Goal: Information Seeking & Learning: Learn about a topic

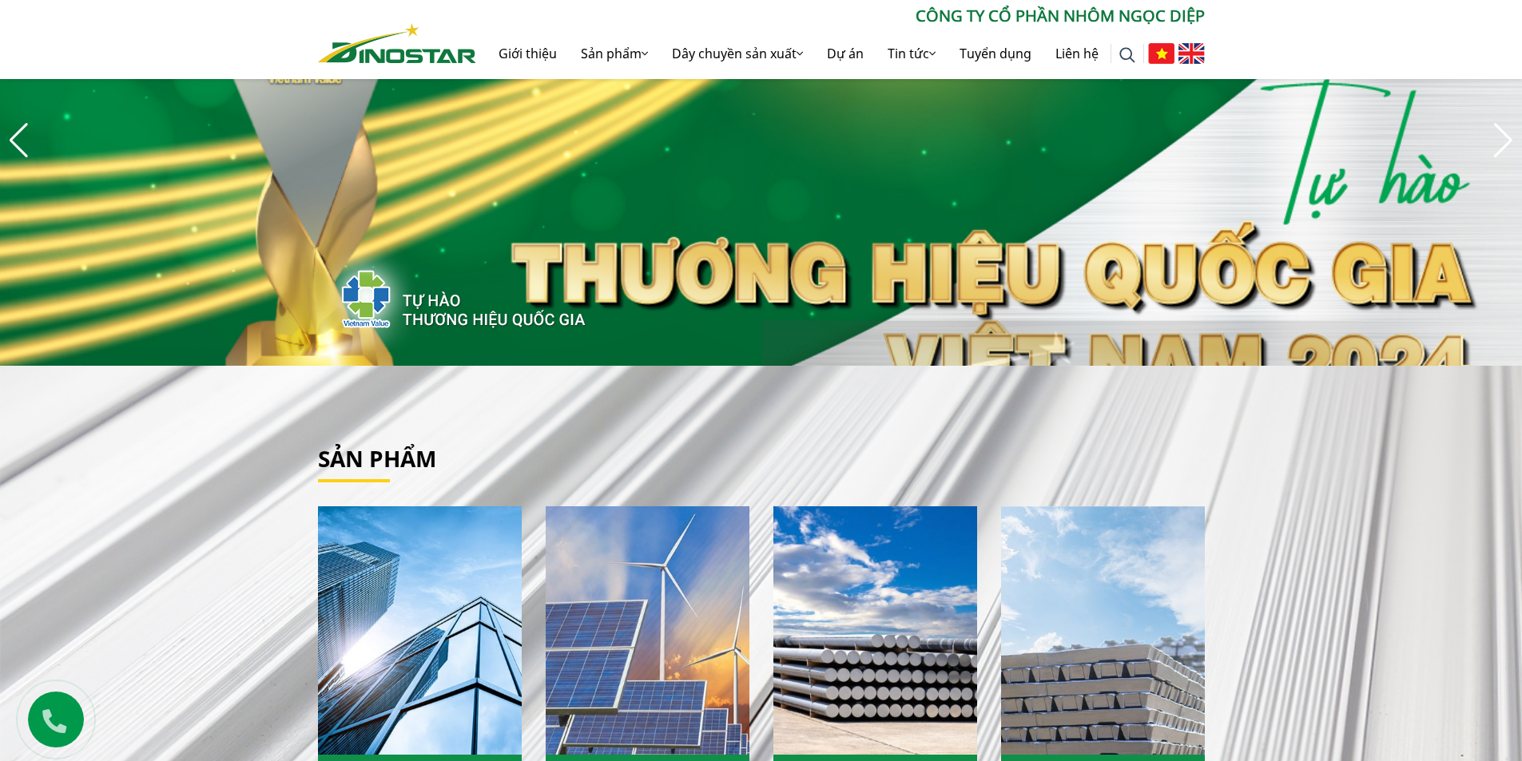
scroll to position [80, 0]
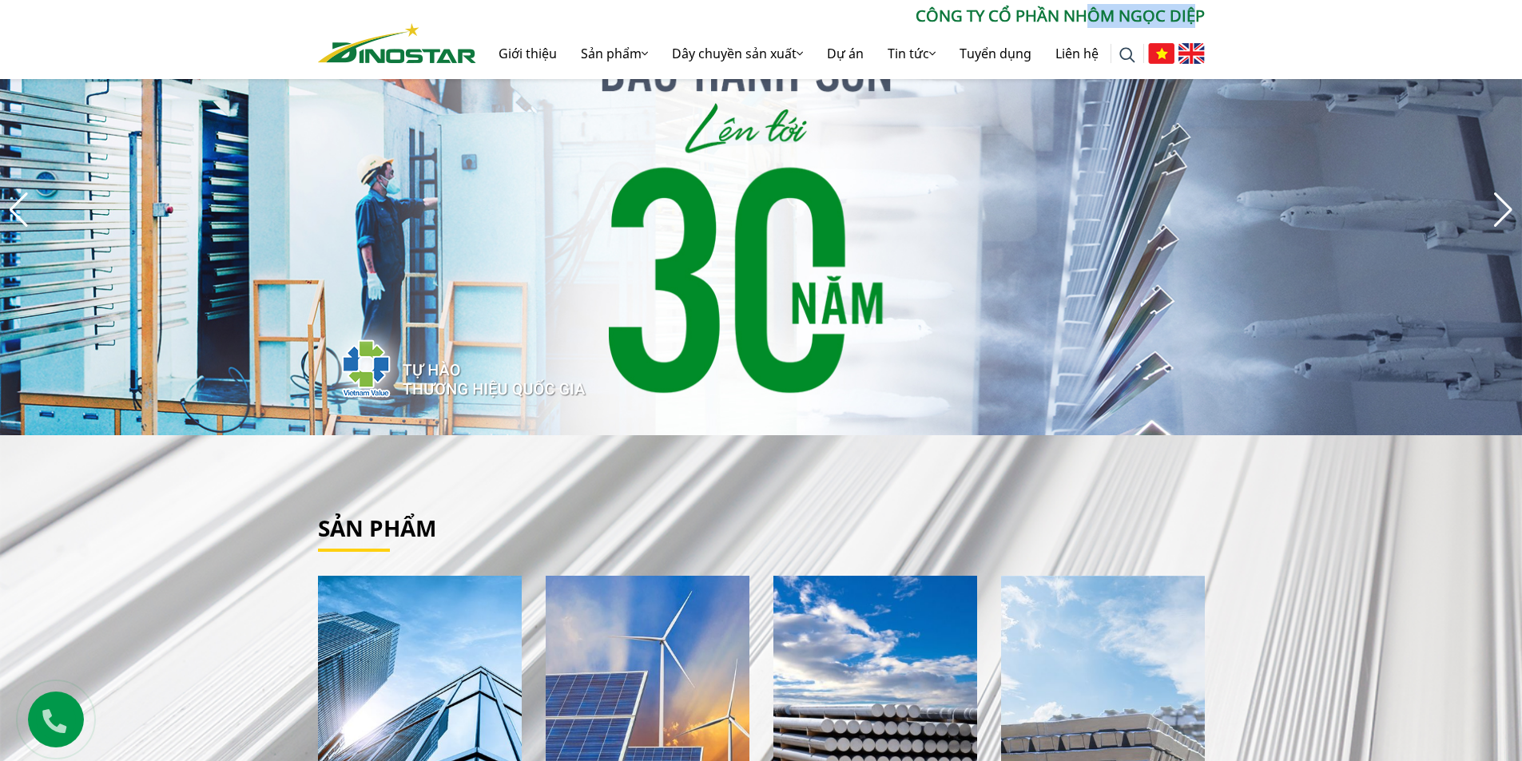
drag, startPoint x: 1194, startPoint y: 7, endPoint x: 1090, endPoint y: 4, distance: 104.7
click at [1090, 4] on p "CÔNG TY CỔ PHẦN NHÔM NGỌC DIỆP" at bounding box center [840, 16] width 729 height 24
click at [1099, 3] on div "Tìm kiếm cho: ******** CÔNG TY CỔ PHẦN NHÔM NGỌC DIỆP Giới thiệu Sản phẩm Sản p…" at bounding box center [761, 39] width 1522 height 79
click at [525, 58] on link "Giới thiệu" at bounding box center [528, 53] width 82 height 51
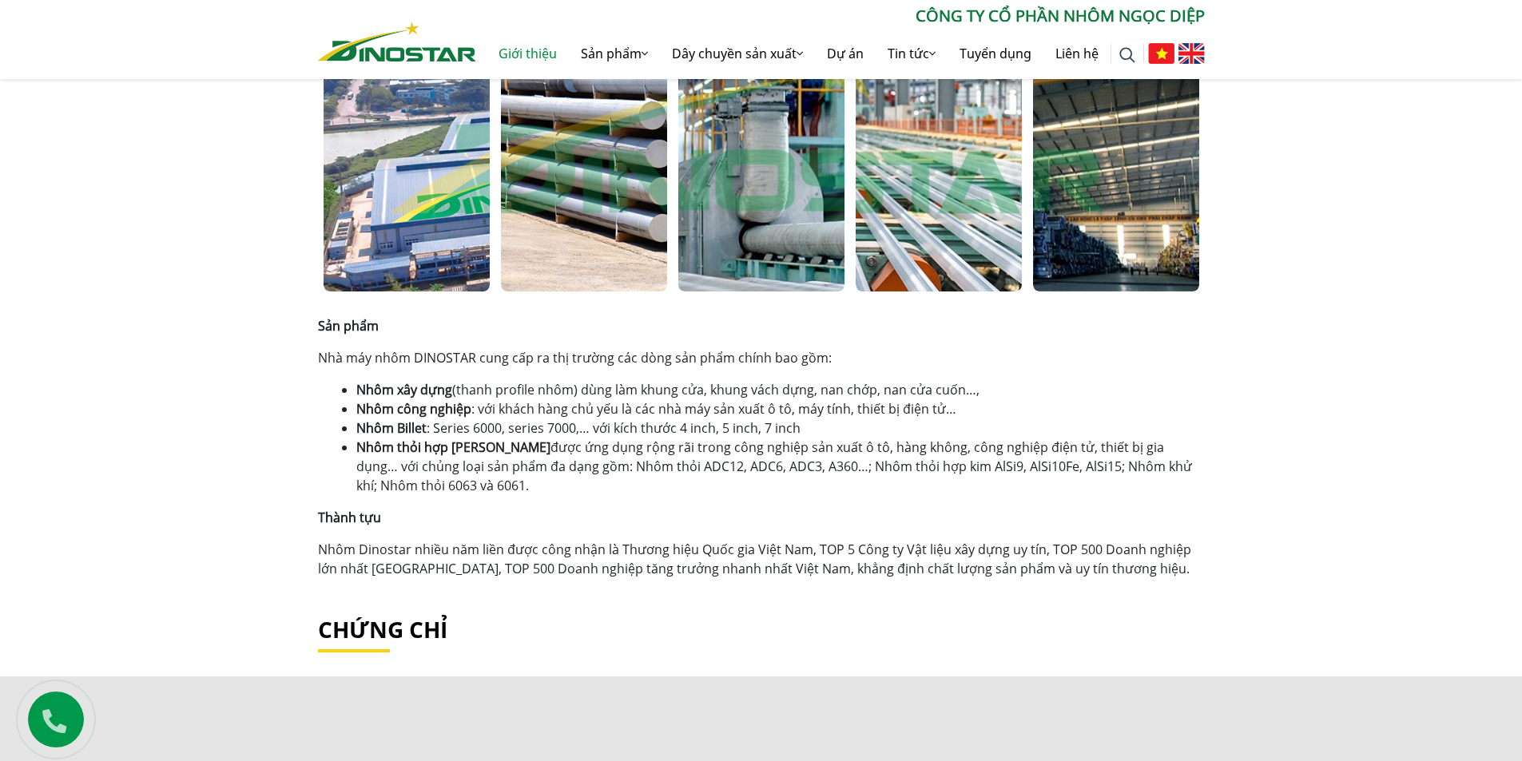
scroll to position [959, 0]
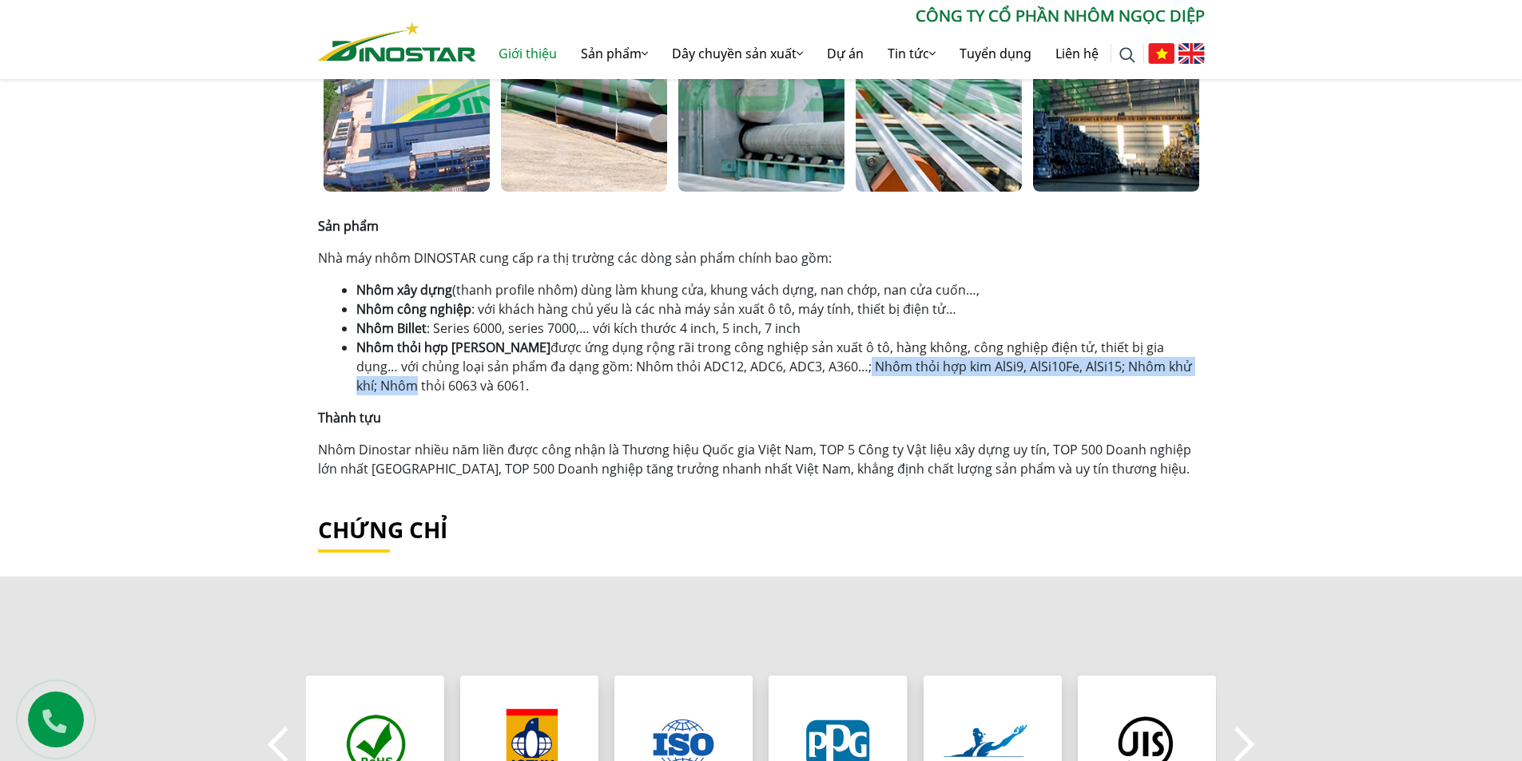
drag, startPoint x: 824, startPoint y: 365, endPoint x: 1139, endPoint y: 364, distance: 315.6
click at [1139, 364] on li "Nhôm thỏi hợp kim được ứng dụng rộng rãi trong công nghiệp sản xuất ô tô, hàng …" at bounding box center [780, 367] width 848 height 58
drag, startPoint x: 1063, startPoint y: 372, endPoint x: 1177, endPoint y: 367, distance: 113.6
click at [1177, 367] on li "Nhôm thỏi hợp kim được ứng dụng rộng rãi trong công nghiệp sản xuất ô tô, hàng …" at bounding box center [780, 367] width 848 height 58
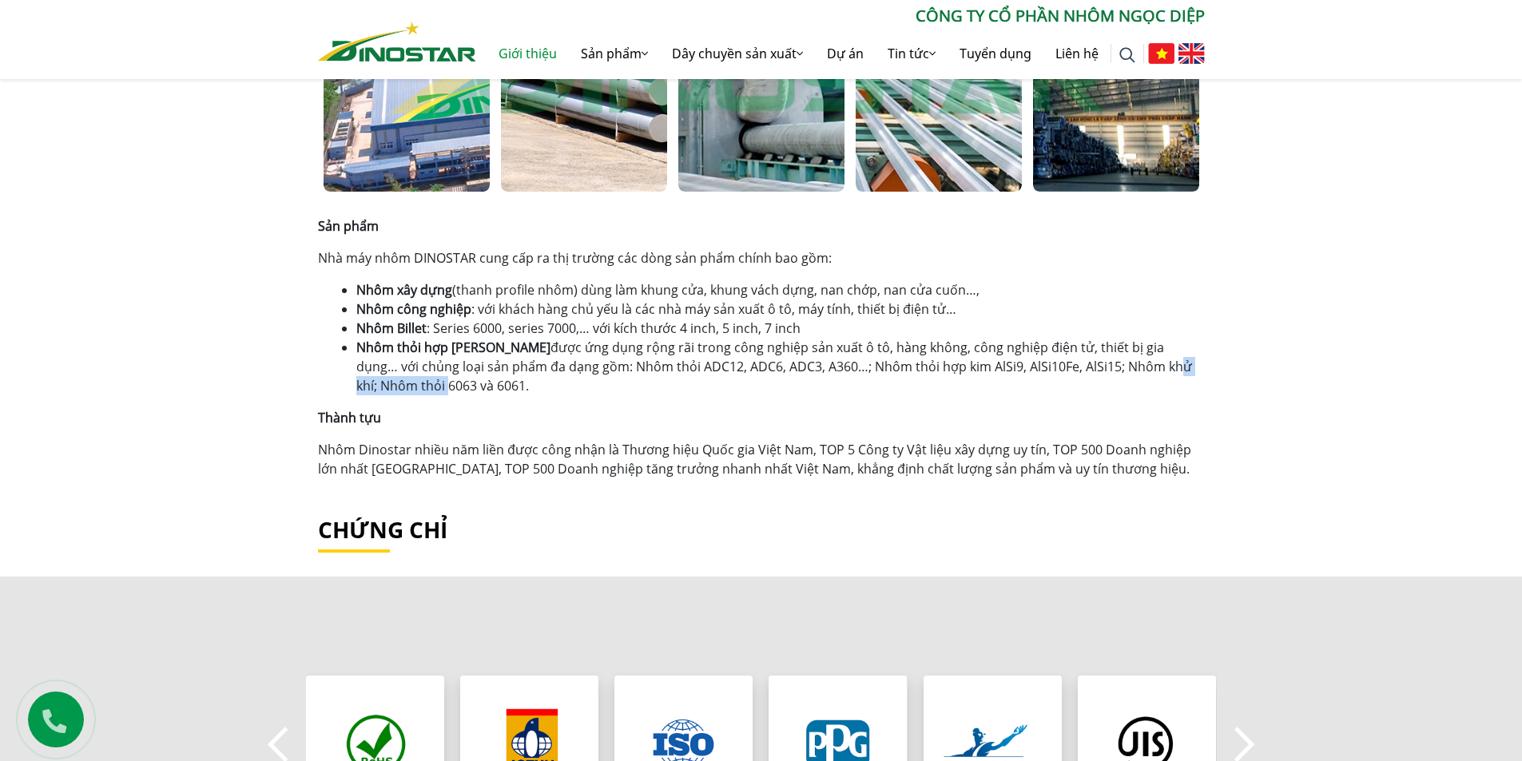
click at [1177, 367] on li "Nhôm thỏi hợp kim được ứng dụng rộng rãi trong công nghiệp sản xuất ô tô, hàng …" at bounding box center [780, 367] width 848 height 58
click at [1173, 372] on li "Nhôm thỏi hợp kim được ứng dụng rộng rãi trong công nghiệp sản xuất ô tô, hàng …" at bounding box center [780, 367] width 848 height 58
drag, startPoint x: 394, startPoint y: 378, endPoint x: 434, endPoint y: 376, distance: 40.0
click at [428, 376] on li "Nhôm thỏi hợp kim được ứng dụng rộng rãi trong công nghiệp sản xuất ô tô, hàng …" at bounding box center [780, 367] width 848 height 58
click at [434, 376] on li "Nhôm thỏi hợp kim được ứng dụng rộng rãi trong công nghiệp sản xuất ô tô, hàng …" at bounding box center [780, 367] width 848 height 58
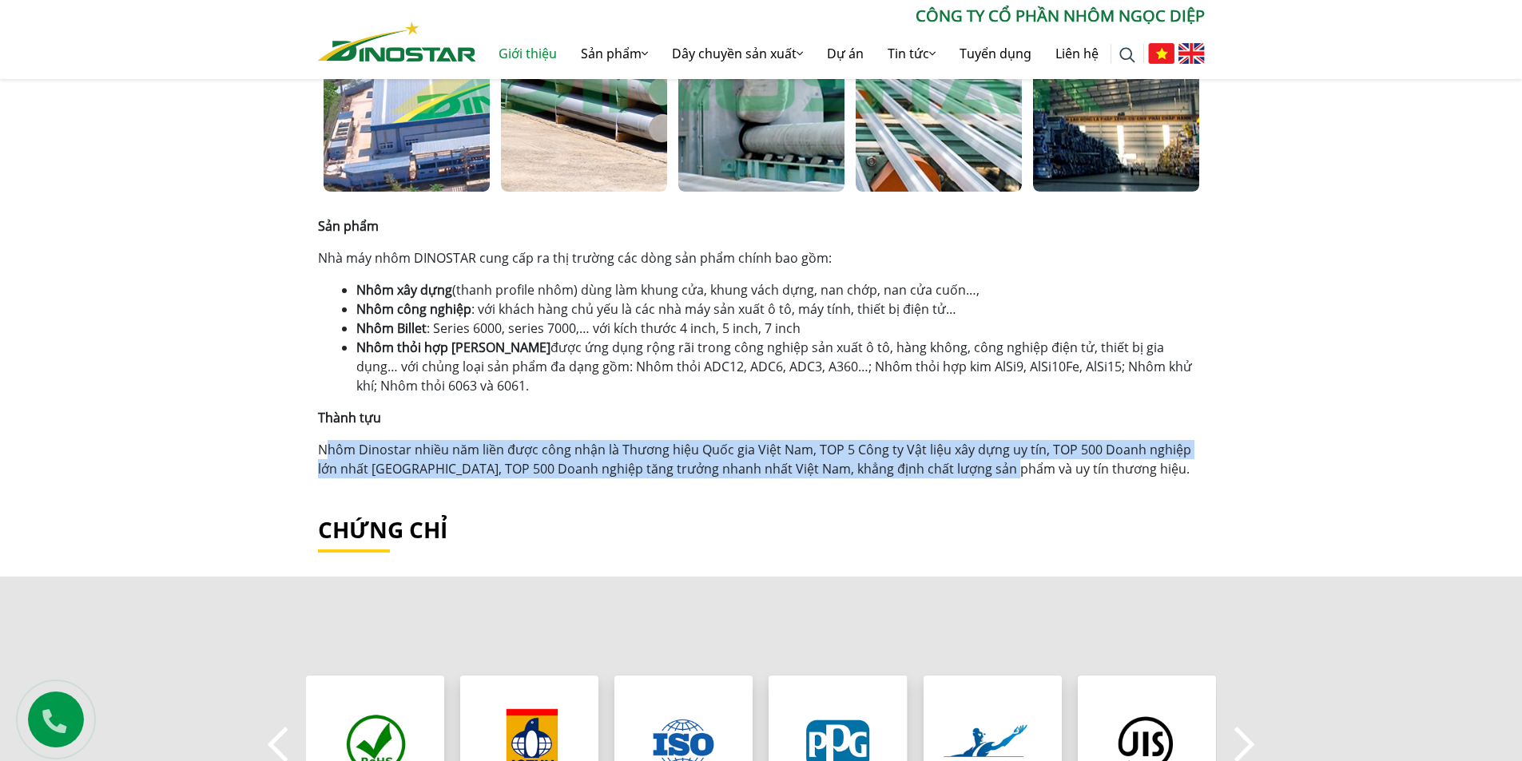
drag, startPoint x: 331, startPoint y: 445, endPoint x: 1005, endPoint y: 471, distance: 674.8
click at [1003, 470] on p "Nhôm Dinostar nhiều năm liền được công nhận là Thương hiệu Quốc gia Việt Nam, T…" at bounding box center [761, 459] width 887 height 38
click at [1006, 471] on p "Nhôm Dinostar nhiều năm liền được công nhận là Thương hiệu Quốc gia Việt Nam, T…" at bounding box center [761, 459] width 887 height 38
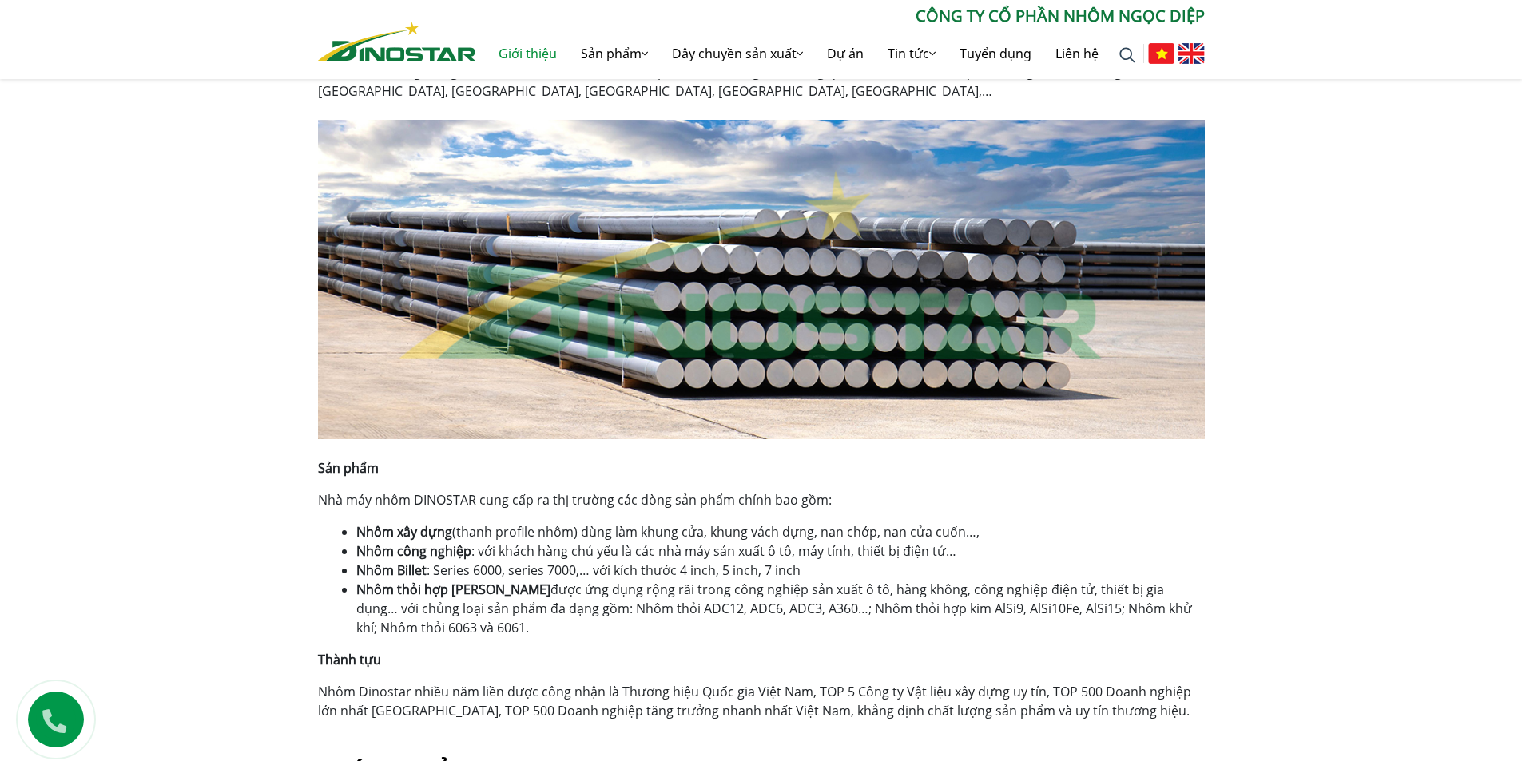
scroll to position [924, 0]
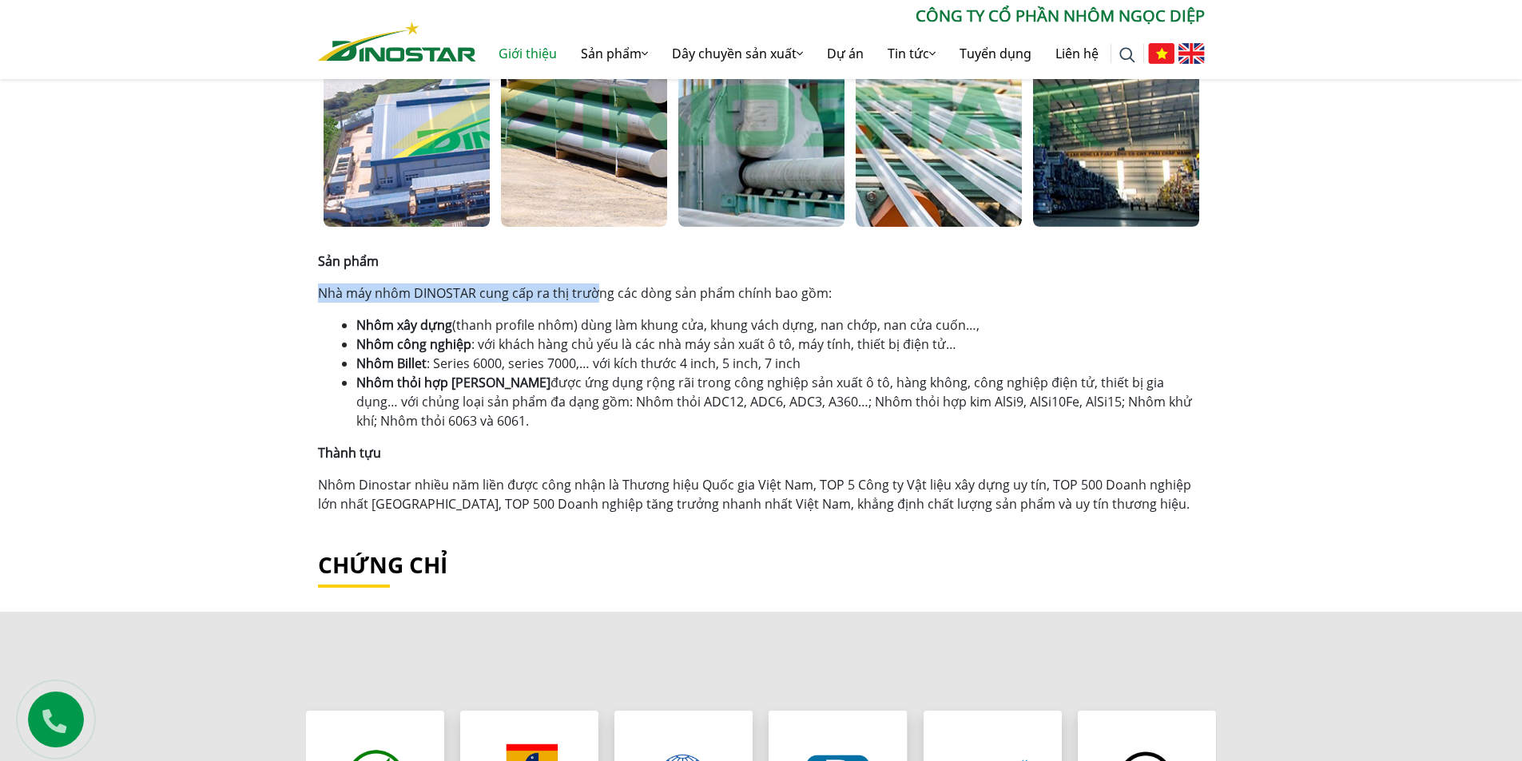
drag, startPoint x: 316, startPoint y: 277, endPoint x: 602, endPoint y: 299, distance: 286.0
click at [605, 299] on p "Nhà máy nhôm DINOSTAR cung cấp ra thị trường các dòng sản phẩm chính bao gồm:" at bounding box center [761, 293] width 887 height 19
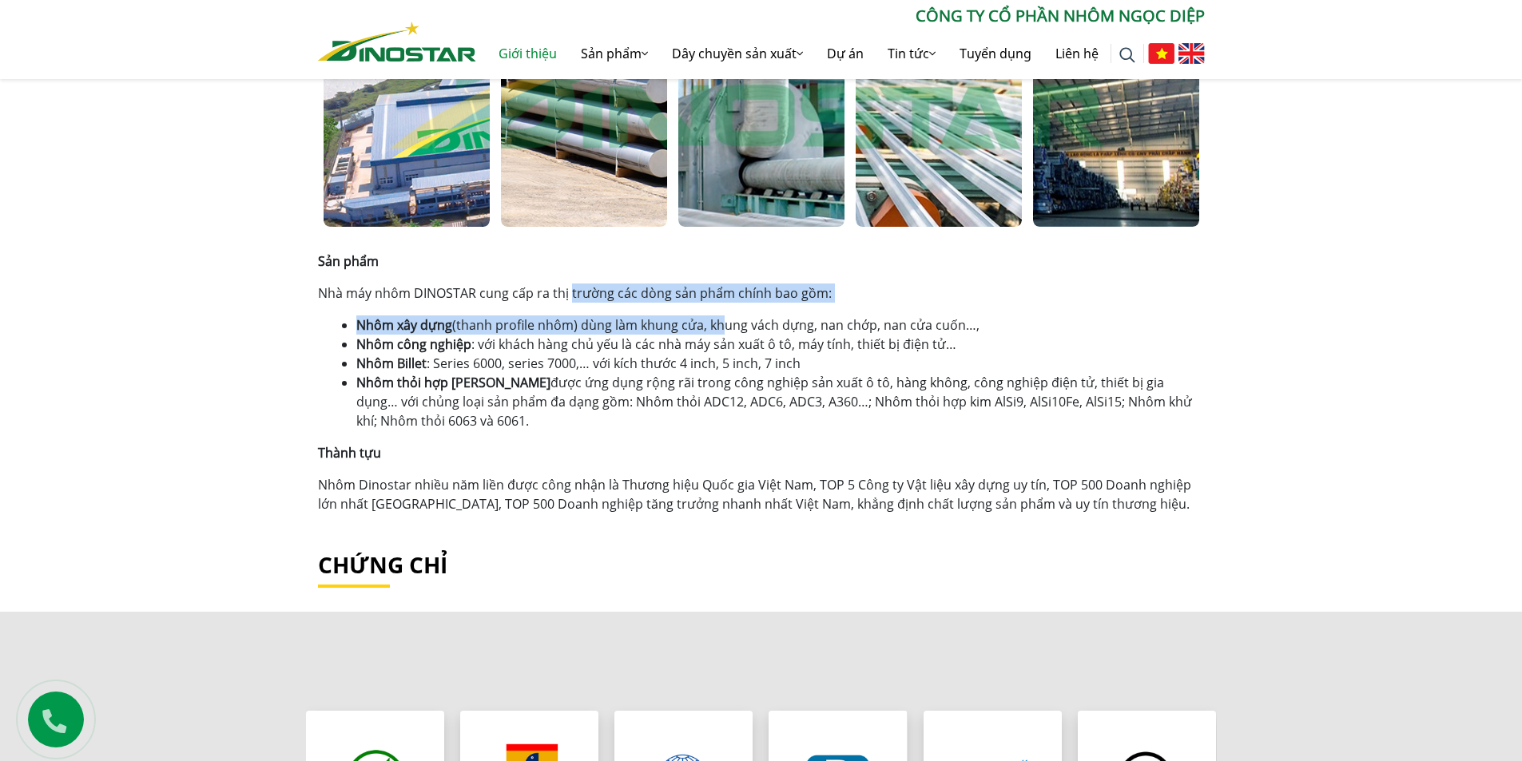
drag, startPoint x: 580, startPoint y: 292, endPoint x: 752, endPoint y: 307, distance: 172.4
click at [719, 304] on div "Sản phẩm Nhà máy nhôm DINOSTAR cung cấp ra thị trường các dòng sản phẩm chính b…" at bounding box center [761, 383] width 887 height 262
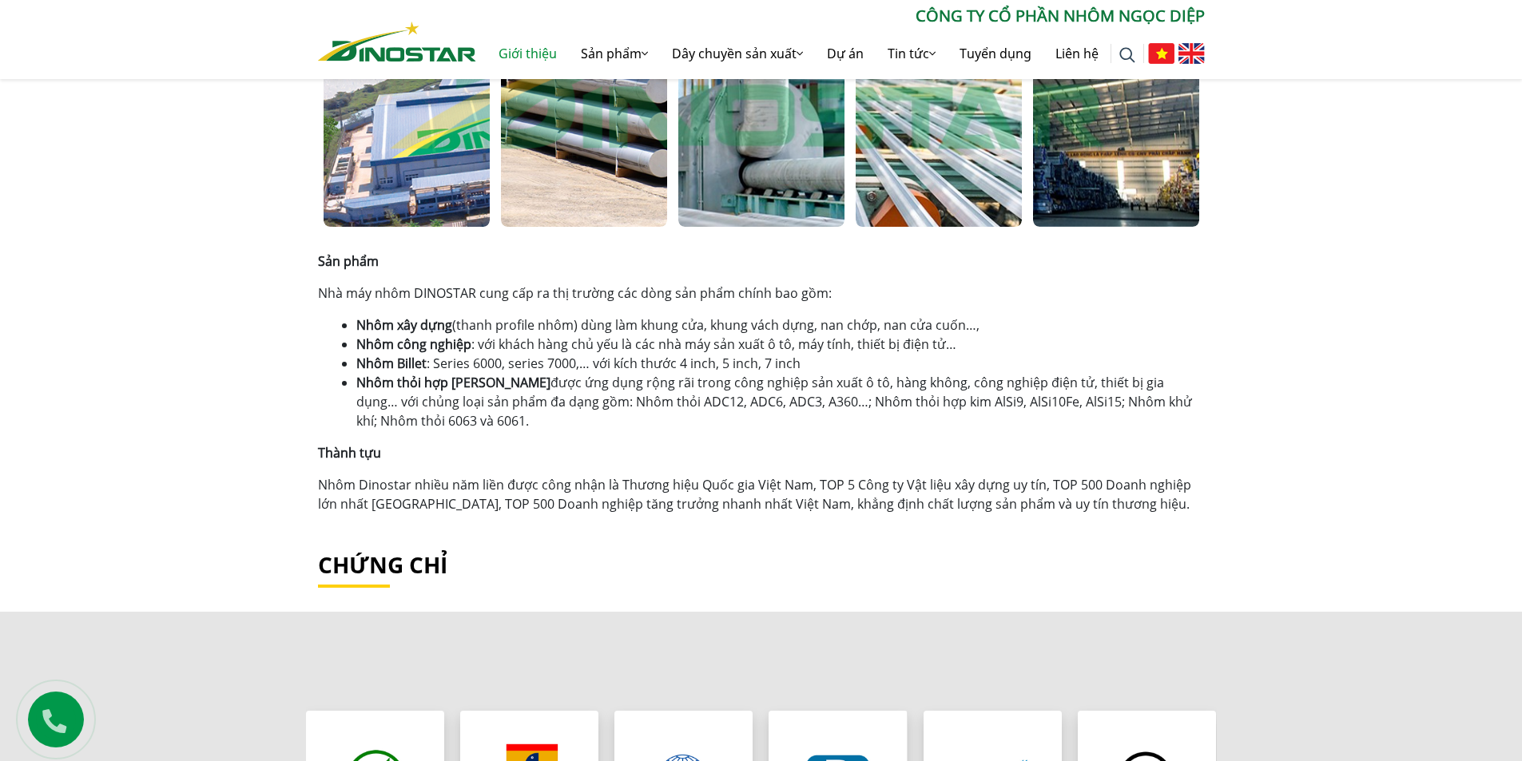
click at [754, 307] on div "Sản phẩm Nhà máy nhôm DINOSTAR cung cấp ra thị trường các dòng sản phẩm chính b…" at bounding box center [761, 383] width 887 height 262
drag, startPoint x: 625, startPoint y: 336, endPoint x: 558, endPoint y: 332, distance: 67.2
click at [621, 335] on li "Nhôm công nghiệp : với khách hàng chủ yếu là các nhà máy sản xuất ô tô, máy tín…" at bounding box center [780, 344] width 848 height 19
drag, startPoint x: 558, startPoint y: 337, endPoint x: 649, endPoint y: 347, distance: 90.8
click at [634, 345] on li "Nhôm công nghiệp : với khách hàng chủ yếu là các nhà máy sản xuất ô tô, máy tín…" at bounding box center [780, 344] width 848 height 19
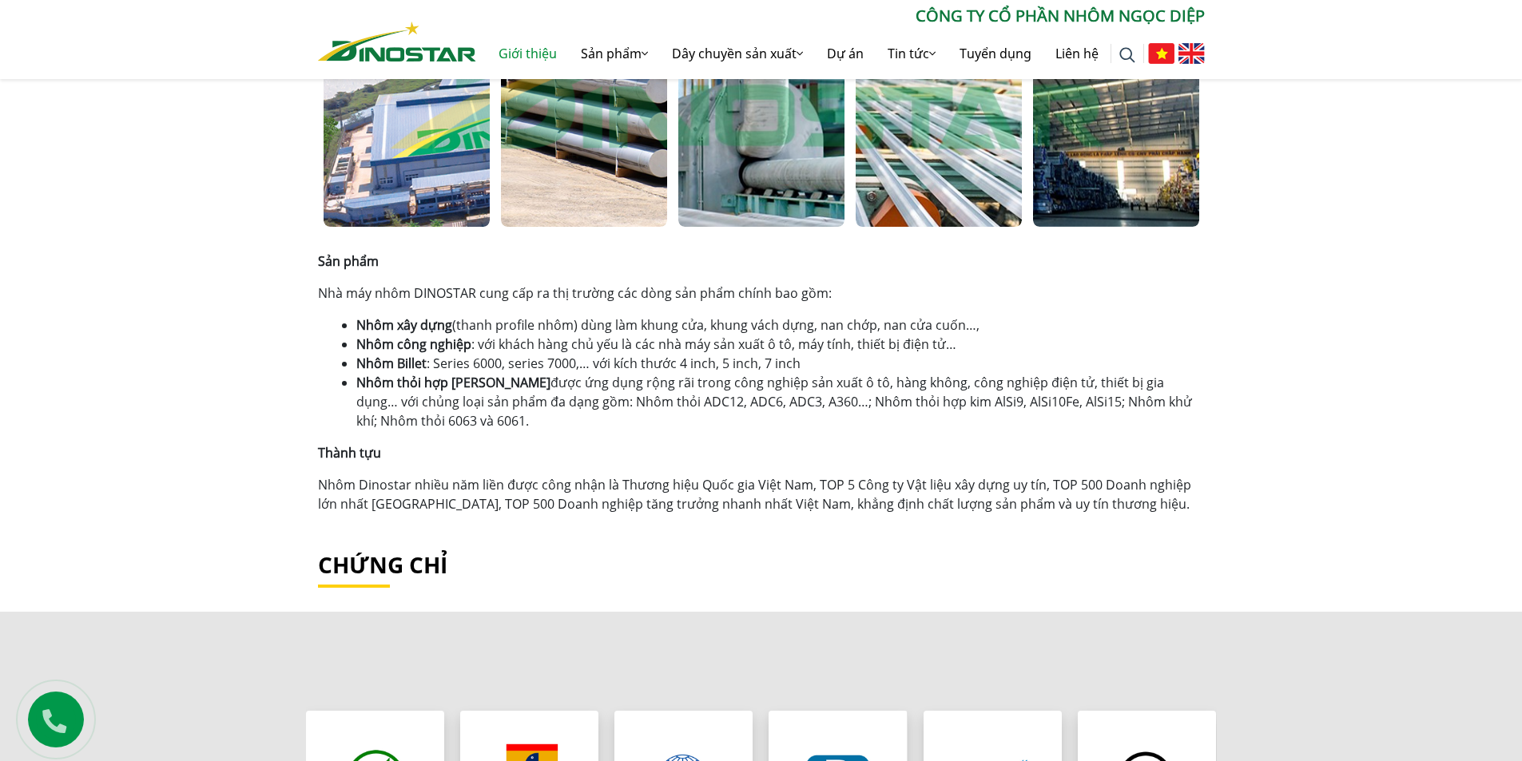
click at [650, 347] on li "Nhôm công nghiệp : với khách hàng chủ yếu là các nhà máy sản xuất ô tô, máy tín…" at bounding box center [780, 344] width 848 height 19
click at [595, 360] on li "Nhôm Billet : Series 6000, series 7000,… với kích thước 4 inch, 5 inch, 7 inch" at bounding box center [780, 363] width 848 height 19
drag, startPoint x: 444, startPoint y: 364, endPoint x: 556, endPoint y: 364, distance: 111.9
click at [545, 364] on li "Nhôm Billet : Series 6000, series 7000,… với kích thước 4 inch, 5 inch, 7 inch" at bounding box center [780, 363] width 848 height 19
click at [566, 363] on li "Nhôm Billet : Series 6000, series 7000,… với kích thước 4 inch, 5 inch, 7 inch" at bounding box center [780, 363] width 848 height 19
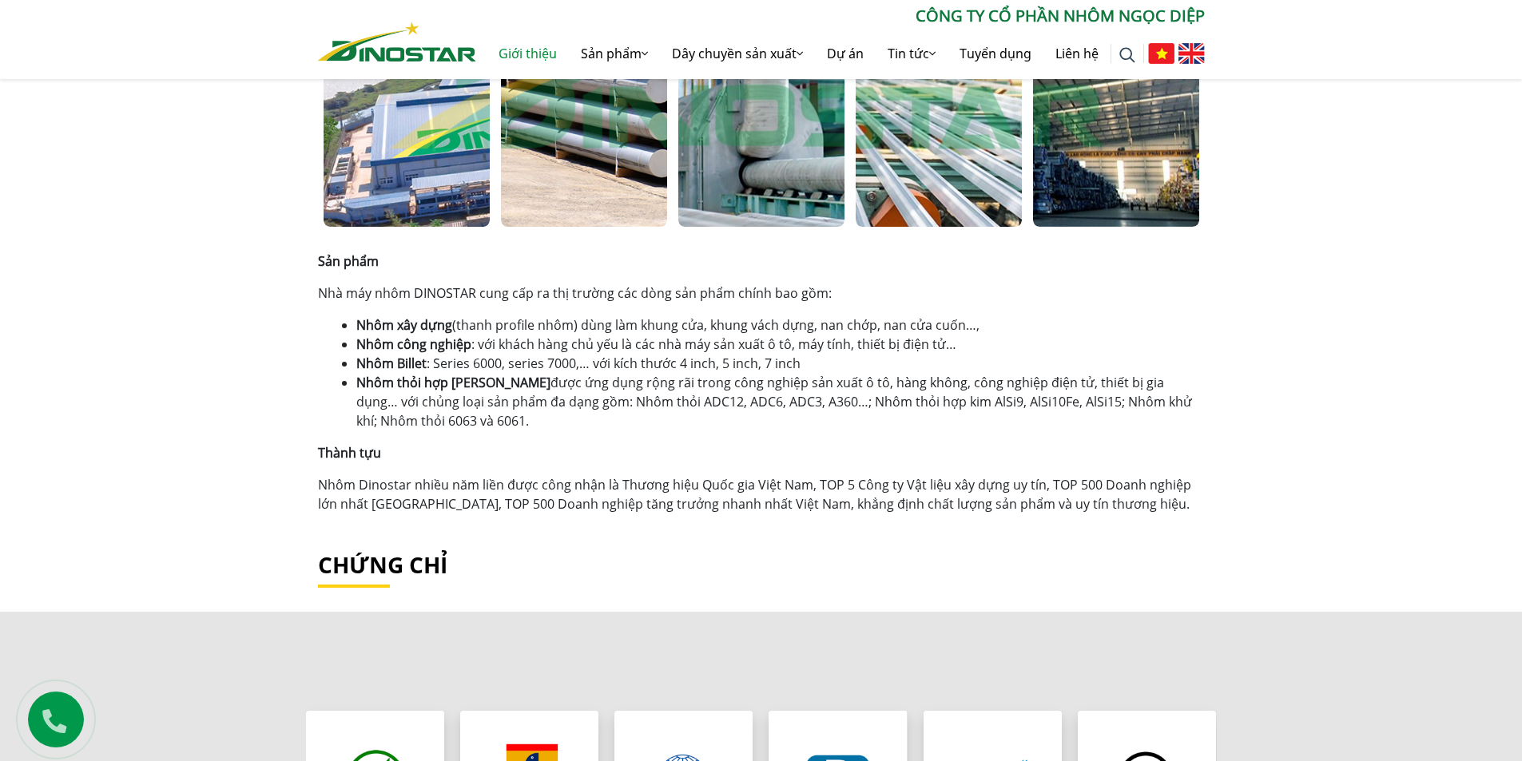
click at [503, 378] on li "Nhôm thỏi hợp kim được ứng dụng rộng rãi trong công nghiệp sản xuất ô tô, hàng …" at bounding box center [780, 402] width 848 height 58
drag, startPoint x: 486, startPoint y: 381, endPoint x: 1039, endPoint y: 421, distance: 554.3
click at [1038, 421] on li "Nhôm thỏi hợp kim được ứng dụng rộng rãi trong công nghiệp sản xuất ô tô, hàng …" at bounding box center [780, 402] width 848 height 58
click at [1039, 420] on li "Nhôm thỏi hợp kim được ứng dụng rộng rãi trong công nghiệp sản xuất ô tô, hàng …" at bounding box center [780, 402] width 848 height 58
click at [992, 405] on li "Nhôm thỏi hợp kim được ứng dụng rộng rãi trong công nghiệp sản xuất ô tô, hàng …" at bounding box center [780, 402] width 848 height 58
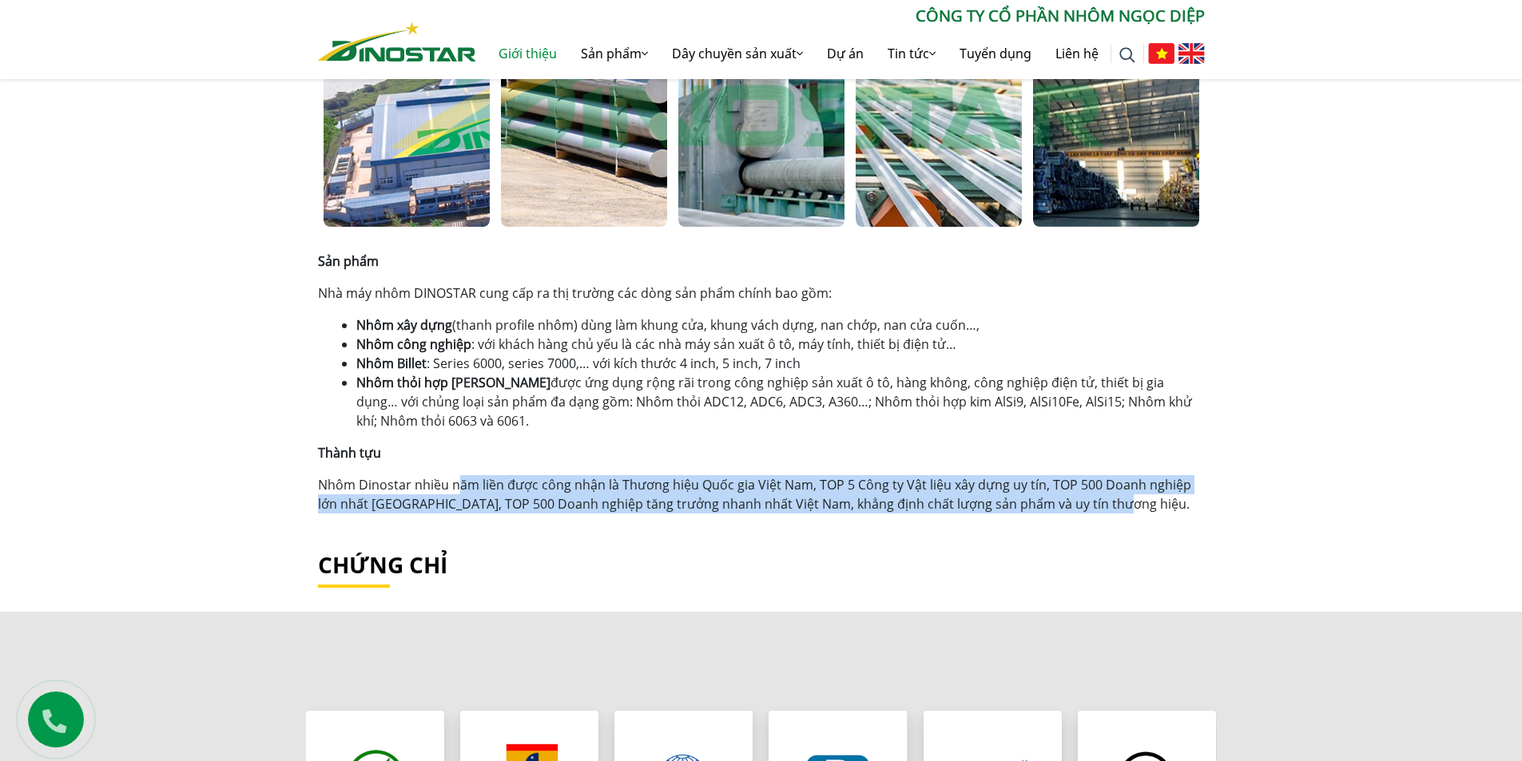
drag, startPoint x: 468, startPoint y: 473, endPoint x: 1210, endPoint y: 491, distance: 741.6
click at [1219, 502] on div "Giới thiệu Home » Giới thiệu Công ty Cổ phần Nhôm Ngọc Diệp Công ty Cổ phần Nhô…" at bounding box center [761, 184] width 1522 height 1529
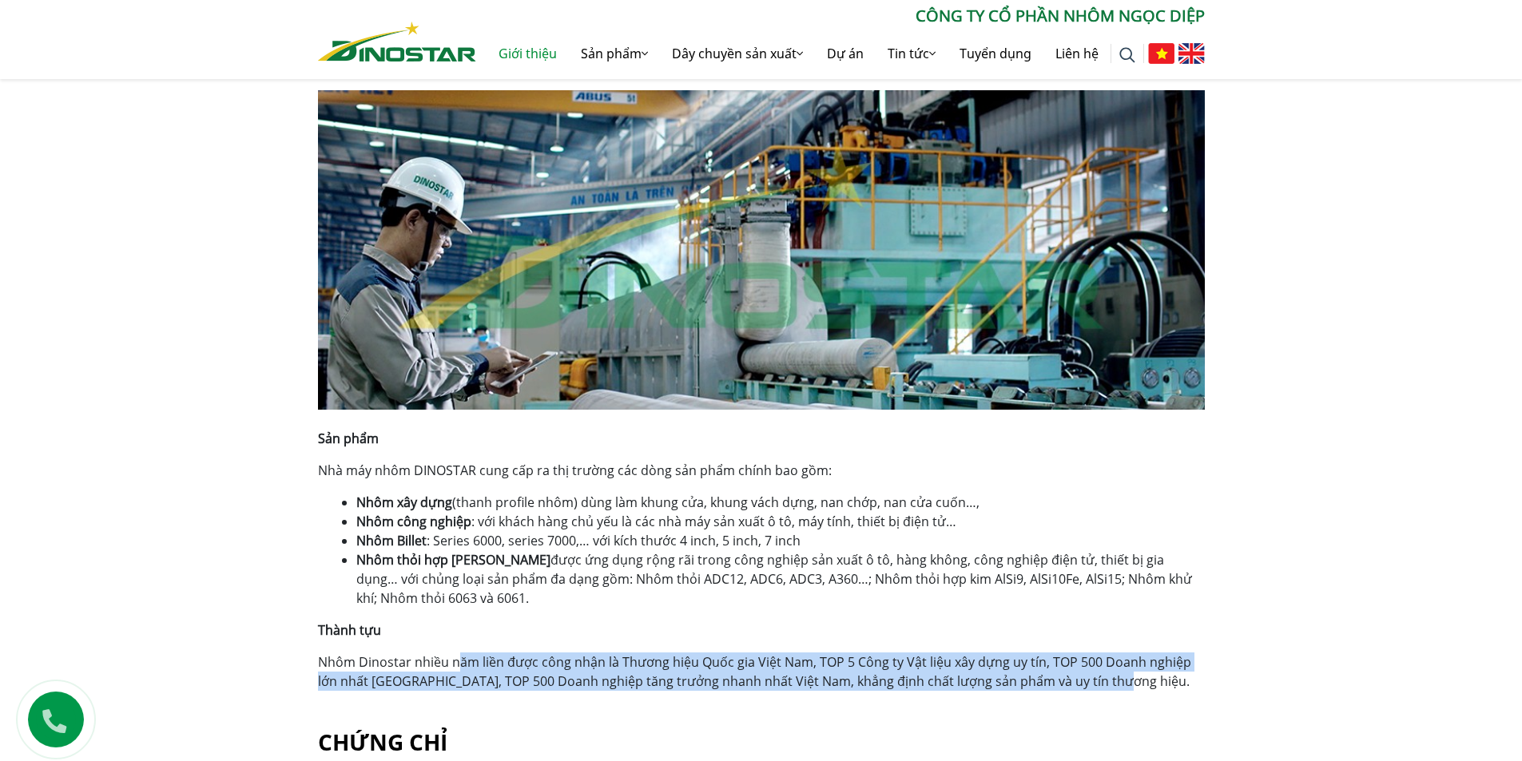
scroll to position [799, 0]
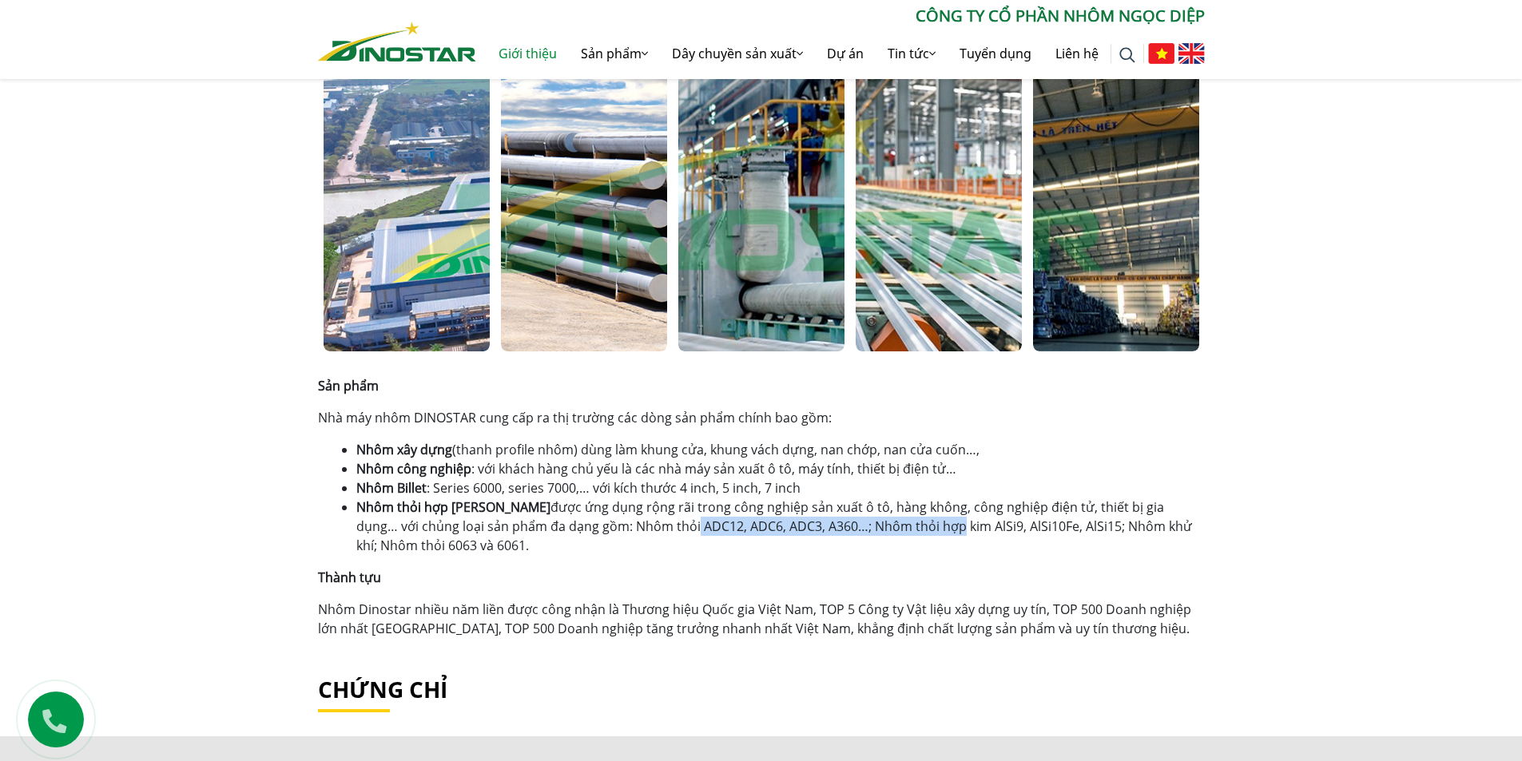
drag, startPoint x: 586, startPoint y: 526, endPoint x: 848, endPoint y: 522, distance: 262.1
click at [847, 522] on li "Nhôm thỏi hợp kim được ứng dụng rộng rãi trong công nghiệp sản xuất ô tô, hàng …" at bounding box center [780, 527] width 848 height 58
click at [848, 522] on li "Nhôm thỏi hợp kim được ứng dụng rộng rãi trong công nghiệp sản xuất ô tô, hàng …" at bounding box center [780, 527] width 848 height 58
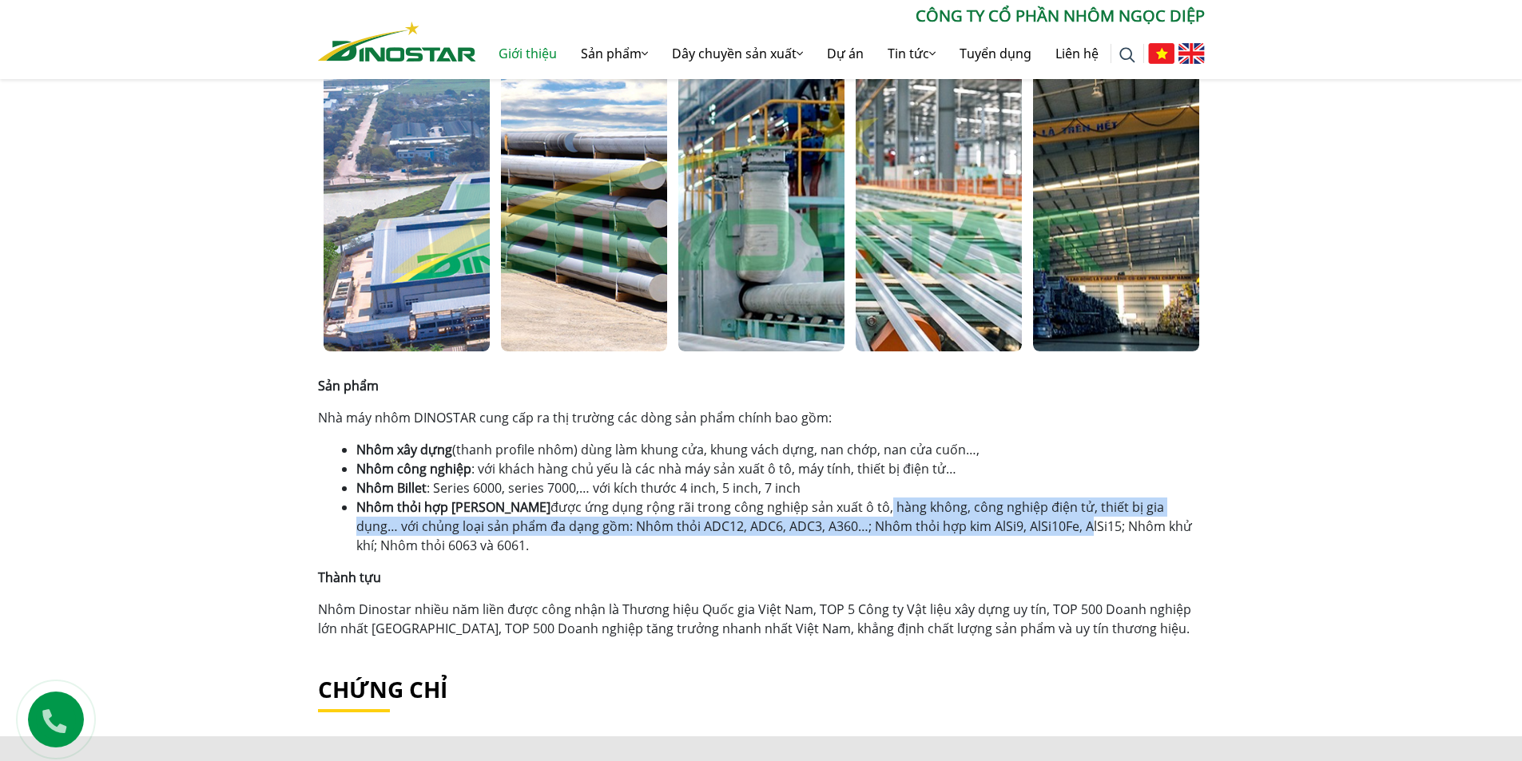
drag, startPoint x: 807, startPoint y: 516, endPoint x: 1007, endPoint y: 517, distance: 199.7
click at [984, 517] on li "Nhôm thỏi hợp kim được ứng dụng rộng rãi trong công nghiệp sản xuất ô tô, hàng …" at bounding box center [780, 527] width 848 height 58
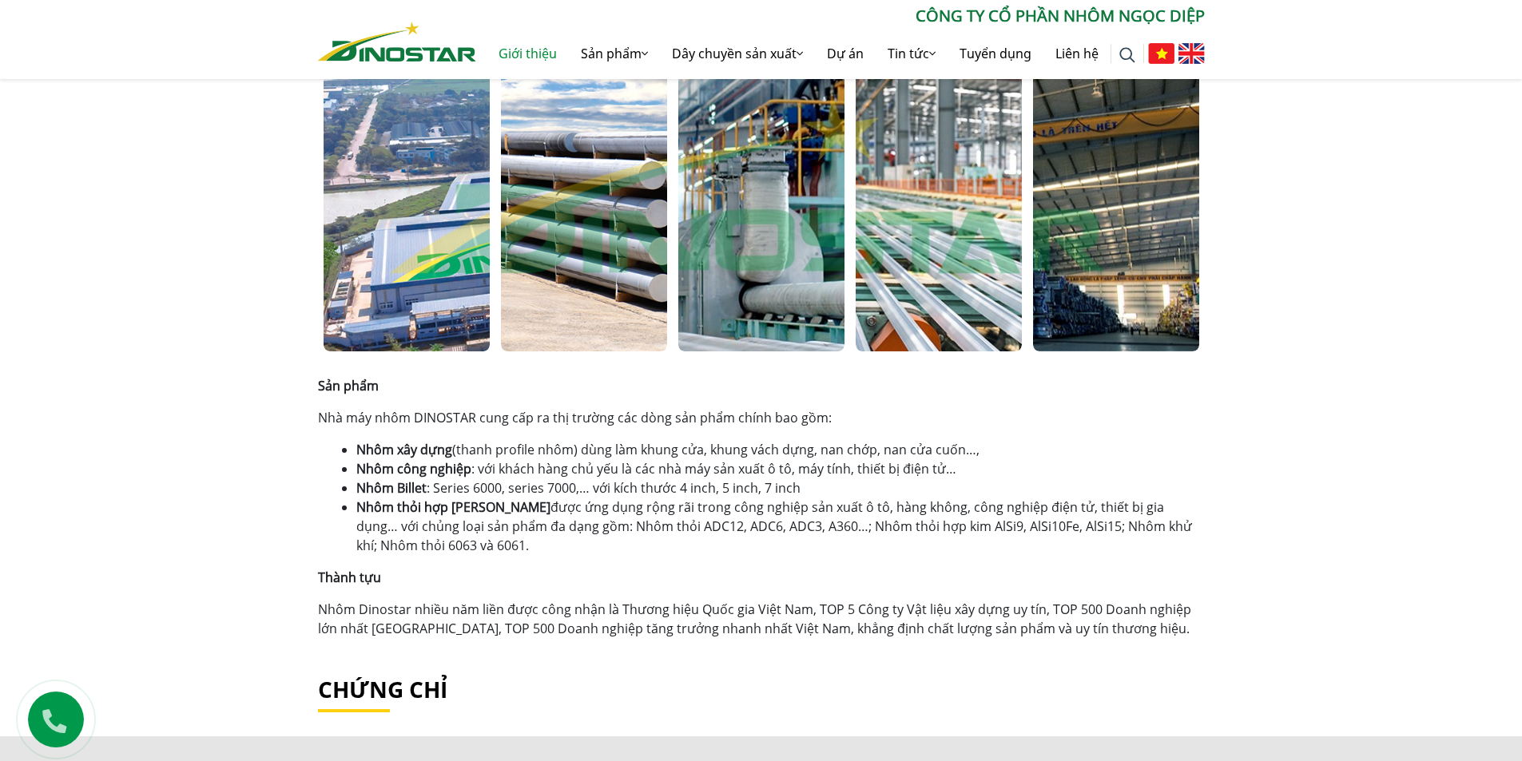
click at [1007, 517] on li "Nhôm thỏi hợp kim được ứng dụng rộng rãi trong công nghiệp sản xuất ô tô, hàng …" at bounding box center [780, 527] width 848 height 58
drag, startPoint x: 662, startPoint y: 483, endPoint x: 786, endPoint y: 490, distance: 124.0
click at [729, 489] on li "Nhôm Billet : Series 6000, series 7000,… với kích thước 4 inch, 5 inch, 7 inch" at bounding box center [780, 488] width 848 height 19
click at [786, 490] on li "Nhôm Billet : Series 6000, series 7000,… với kích thước 4 inch, 5 inch, 7 inch" at bounding box center [780, 488] width 848 height 19
click at [622, 512] on li "Nhôm thỏi hợp kim được ứng dụng rộng rãi trong công nghiệp sản xuất ô tô, hàng …" at bounding box center [780, 527] width 848 height 58
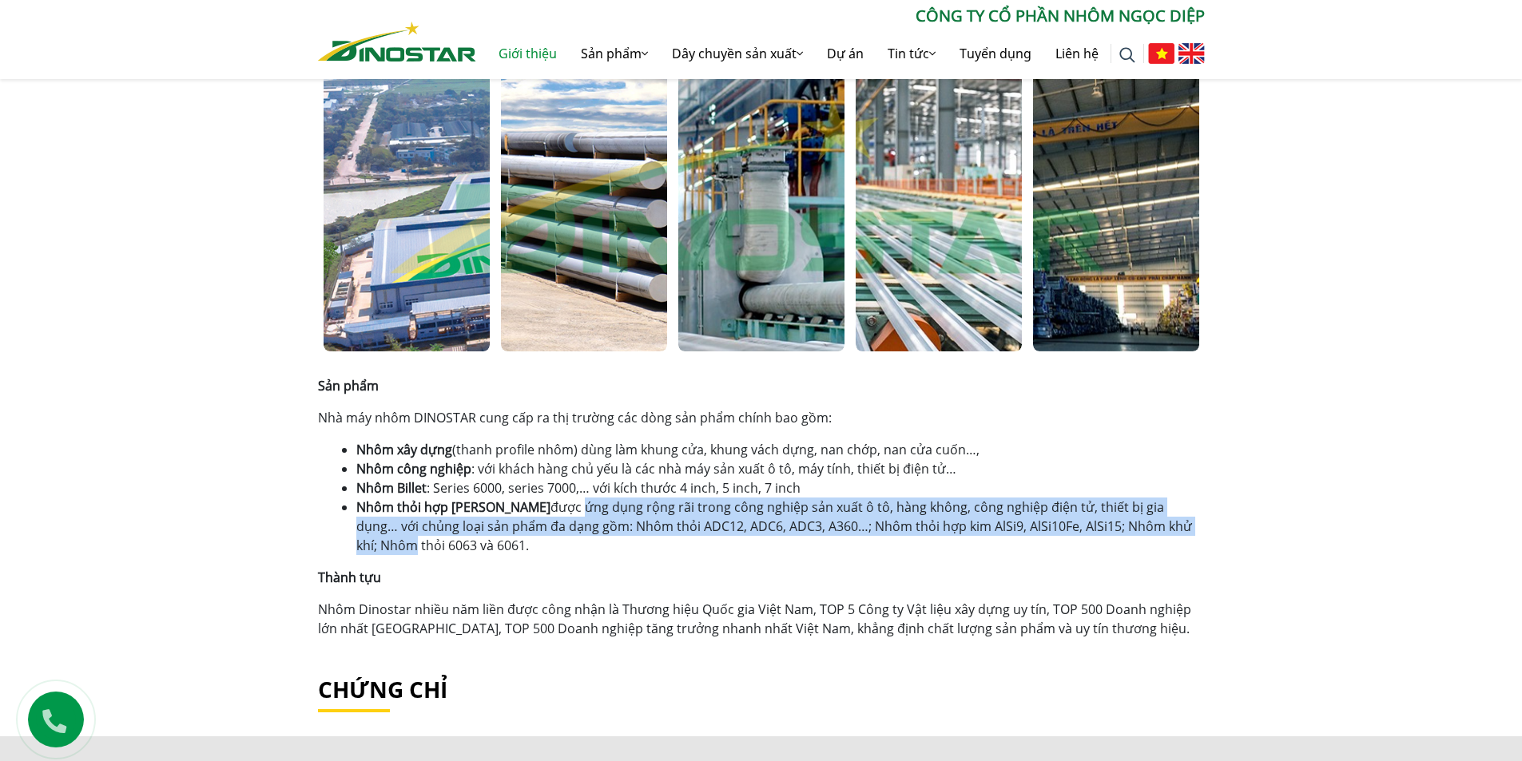
drag, startPoint x: 504, startPoint y: 502, endPoint x: 1097, endPoint y: 522, distance: 593.2
click at [1128, 523] on li "Nhôm thỏi hợp kim được ứng dụng rộng rãi trong công nghiệp sản xuất ô tô, hàng …" at bounding box center [780, 527] width 848 height 58
click at [1097, 522] on li "Nhôm thỏi hợp kim được ứng dụng rộng rãi trong công nghiệp sản xuất ô tô, hàng …" at bounding box center [780, 527] width 848 height 58
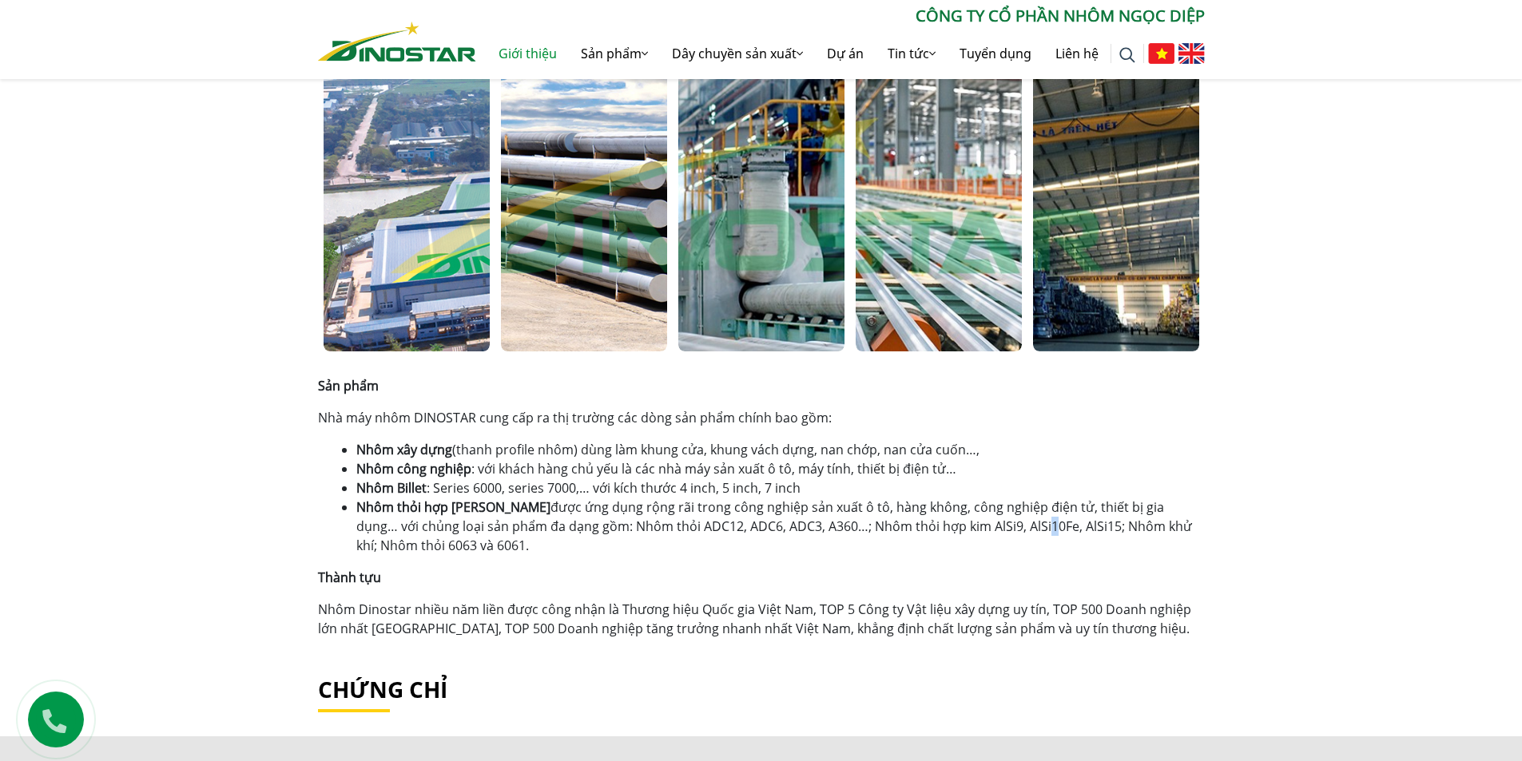
click at [941, 535] on li "Nhôm thỏi hợp kim được ứng dụng rộng rãi trong công nghiệp sản xuất ô tô, hàng …" at bounding box center [780, 527] width 848 height 58
drag, startPoint x: 973, startPoint y: 534, endPoint x: 1174, endPoint y: 541, distance: 200.7
click at [1173, 541] on li "Nhôm thỏi hợp kim được ứng dụng rộng rãi trong công nghiệp sản xuất ô tô, hàng …" at bounding box center [780, 527] width 848 height 58
drag, startPoint x: 547, startPoint y: 630, endPoint x: 459, endPoint y: 607, distance: 90.9
click at [547, 629] on p "Nhôm Dinostar nhiều năm liền được công nhận là Thương hiệu Quốc gia Việt Nam, T…" at bounding box center [761, 619] width 887 height 38
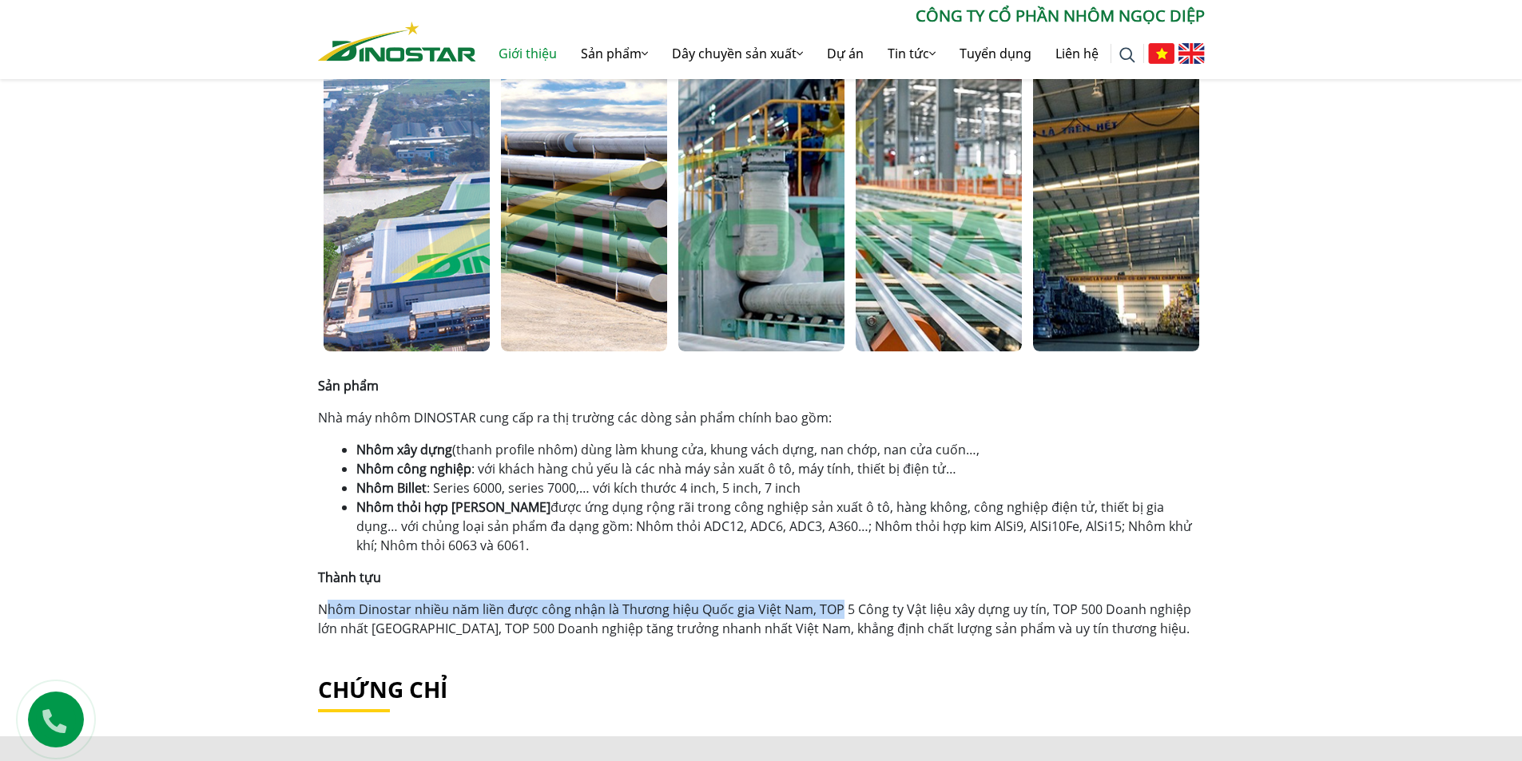
drag, startPoint x: 332, startPoint y: 597, endPoint x: 835, endPoint y: 609, distance: 502.7
click at [835, 609] on div "Sản phẩm Nhà máy nhôm DINOSTAR cung cấp ra thị trường các dòng sản phẩm chính b…" at bounding box center [761, 507] width 887 height 262
click at [835, 609] on p "Nhôm Dinostar nhiều năm liền được công nhận là Thương hiệu Quốc gia Việt Nam, T…" at bounding box center [761, 619] width 887 height 38
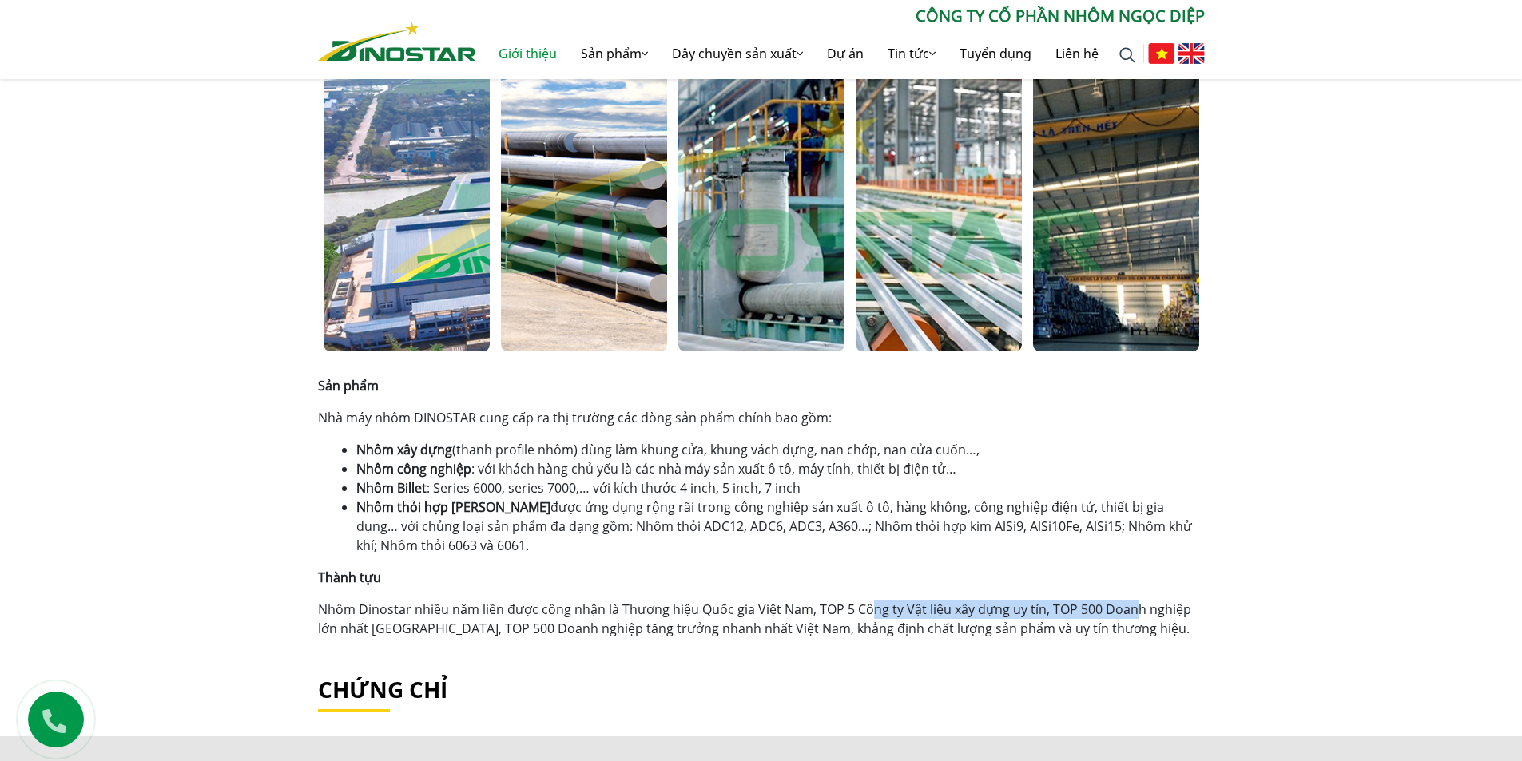
drag, startPoint x: 940, startPoint y: 607, endPoint x: 1139, endPoint y: 614, distance: 199.1
click at [1135, 614] on p "Nhôm Dinostar nhiều năm liền được công nhận là Thương hiệu Quốc gia Việt Nam, T…" at bounding box center [761, 619] width 887 height 38
click at [1139, 614] on p "Nhôm Dinostar nhiều năm liền được công nhận là Thương hiệu Quốc gia Việt Nam, T…" at bounding box center [761, 619] width 887 height 38
drag, startPoint x: 1116, startPoint y: 615, endPoint x: 1140, endPoint y: 615, distance: 24.0
click at [1137, 615] on p "Nhôm Dinostar nhiều năm liền được công nhận là Thương hiệu Quốc gia Việt Nam, T…" at bounding box center [761, 619] width 887 height 38
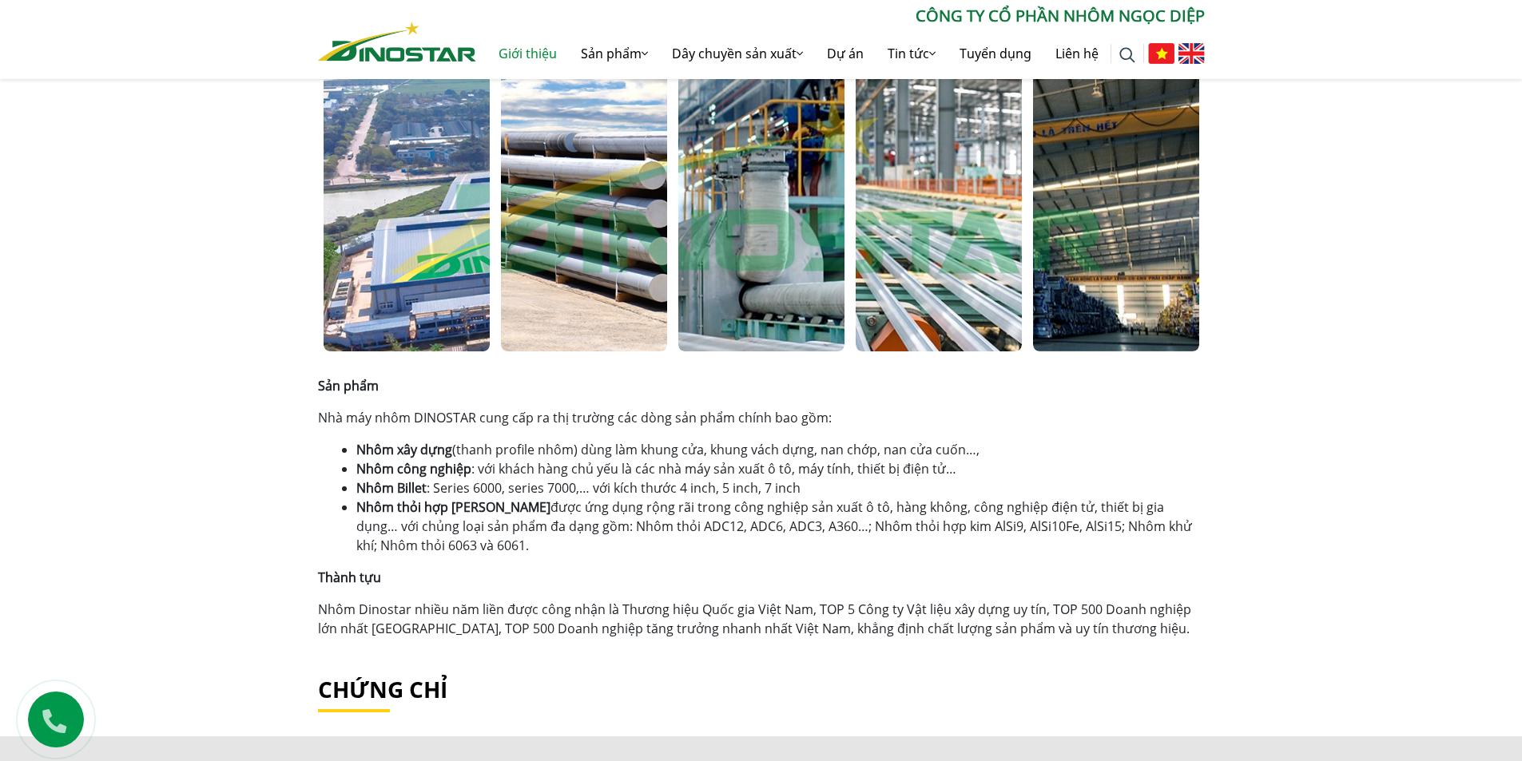
click at [1142, 615] on p "Nhôm Dinostar nhiều năm liền được công nhận là Thương hiệu Quốc gia Việt Nam, T…" at bounding box center [761, 619] width 887 height 38
drag, startPoint x: 686, startPoint y: 626, endPoint x: 901, endPoint y: 632, distance: 215.8
click at [891, 631] on p "Nhôm Dinostar nhiều năm liền được công nhận là Thương hiệu Quốc gia Việt Nam, T…" at bounding box center [761, 619] width 887 height 38
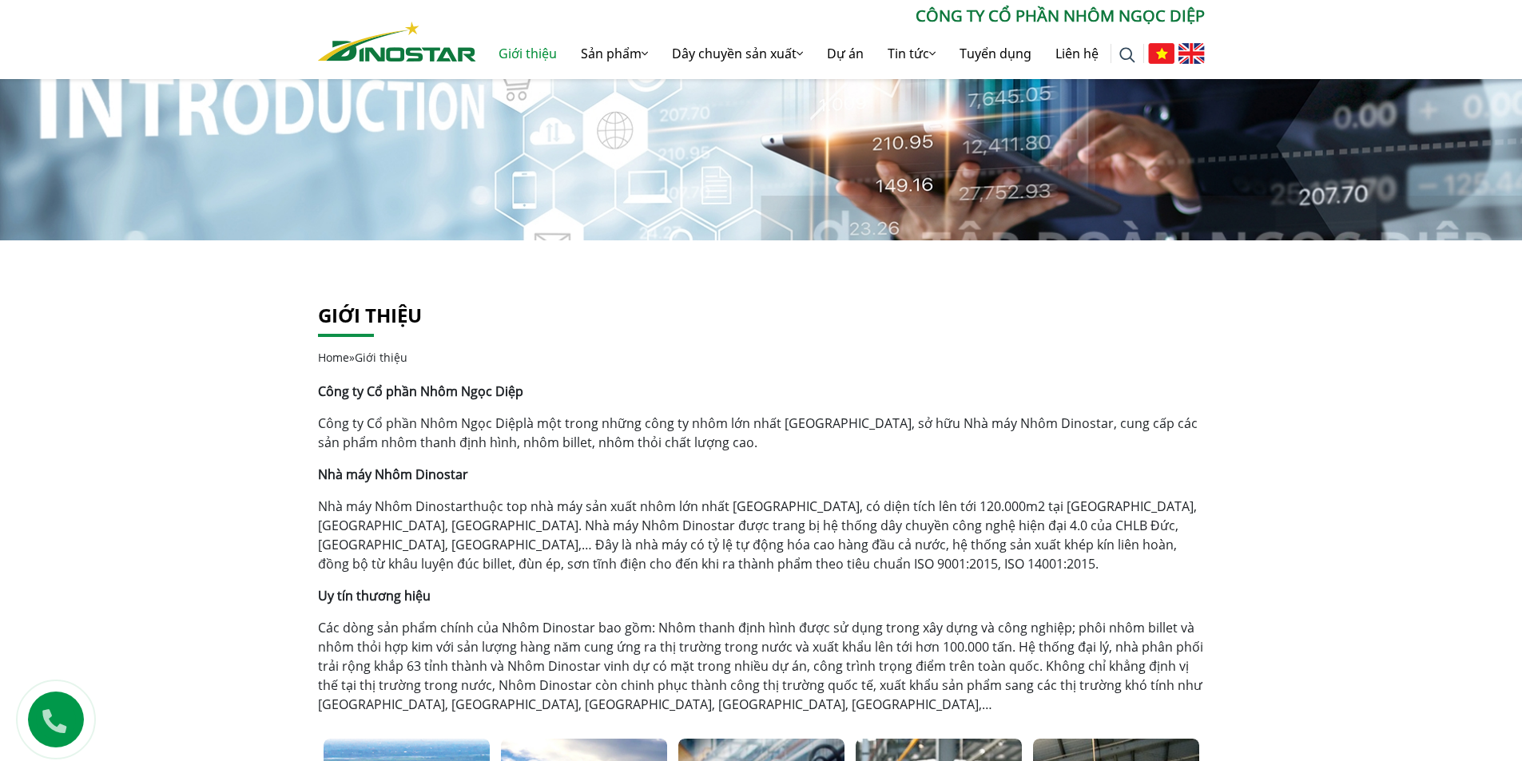
scroll to position [0, 0]
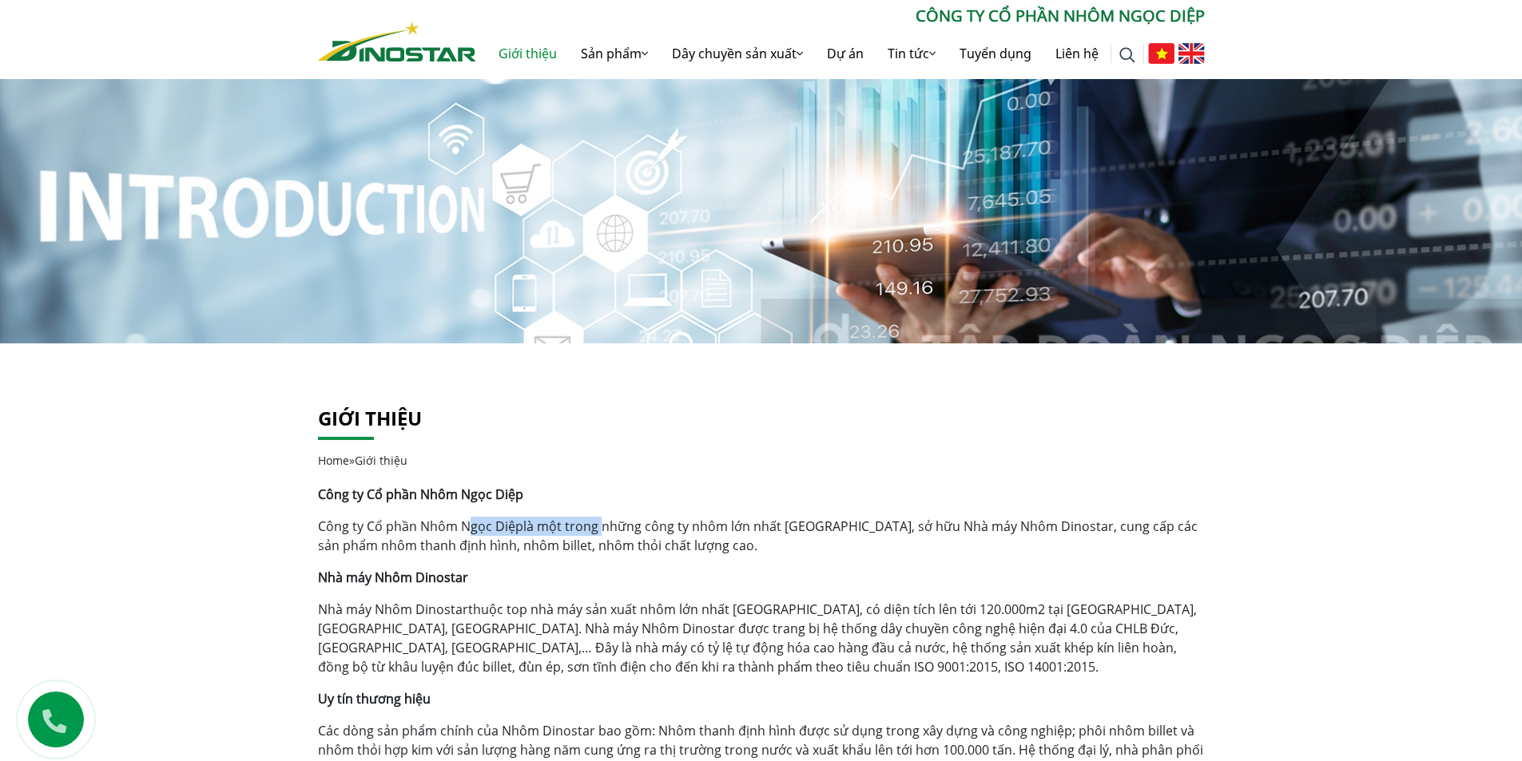
drag, startPoint x: 487, startPoint y: 511, endPoint x: 657, endPoint y: 530, distance: 171.2
click at [614, 524] on div "Công ty Cổ phần Nhôm Ngọc Diệp Công ty Cổ phần Nhôm Ngọc Diệp là một trong nhữn…" at bounding box center [761, 651] width 887 height 332
drag, startPoint x: 627, startPoint y: 557, endPoint x: 707, endPoint y: 565, distance: 80.3
click at [688, 564] on div "Công ty Cổ phần Nhôm Ngọc Diệp Công ty Cổ phần Nhôm Ngọc Diệp là một trong nhữn…" at bounding box center [761, 651] width 887 height 332
drag, startPoint x: 716, startPoint y: 562, endPoint x: 733, endPoint y: 594, distance: 37.2
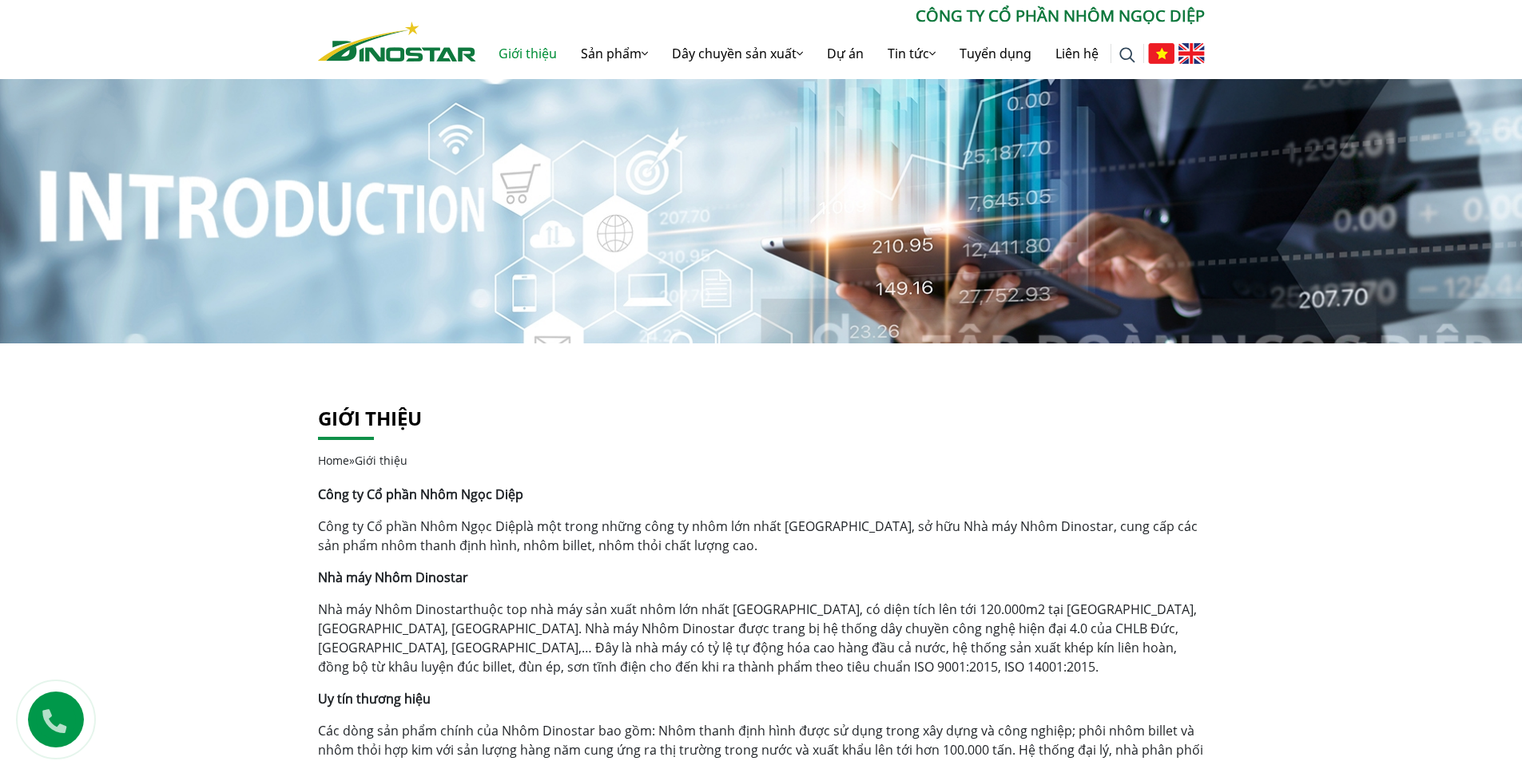
click at [716, 562] on div "Công ty Cổ phần Nhôm Ngọc Diệp Công ty Cổ phần Nhôm Ngọc Diệp là một trong nhữn…" at bounding box center [761, 651] width 887 height 332
click at [419, 60] on div "Tìm kiếm cho: ******** CÔNG TY CỔ PHẦN NHÔM NGỌC DIỆP Giới thiệu Sản phẩm Sản p…" at bounding box center [761, 41] width 911 height 75
